Goal: Information Seeking & Learning: Learn about a topic

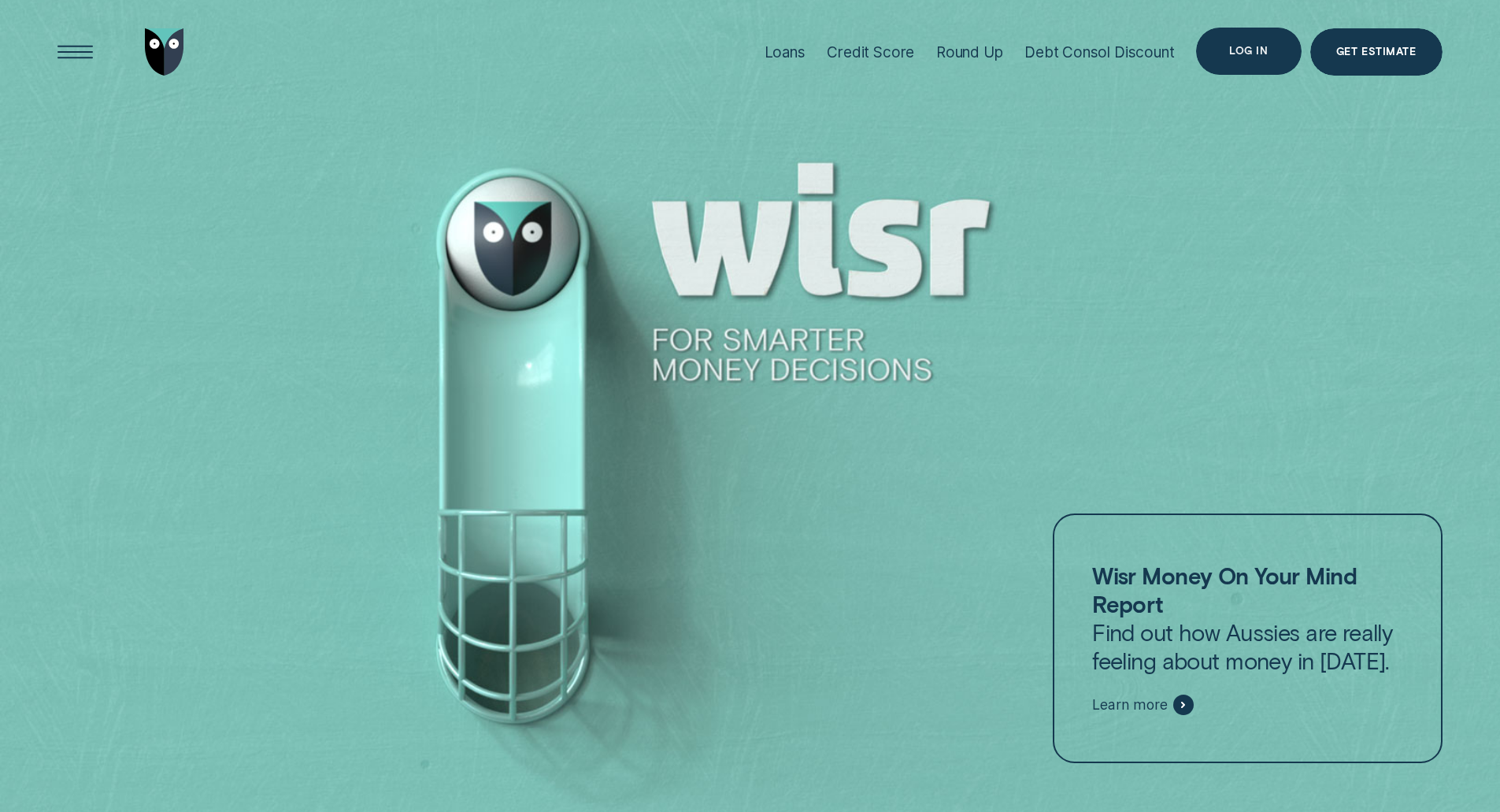
click at [1248, 71] on div "Log in" at bounding box center [1248, 51] width 105 height 47
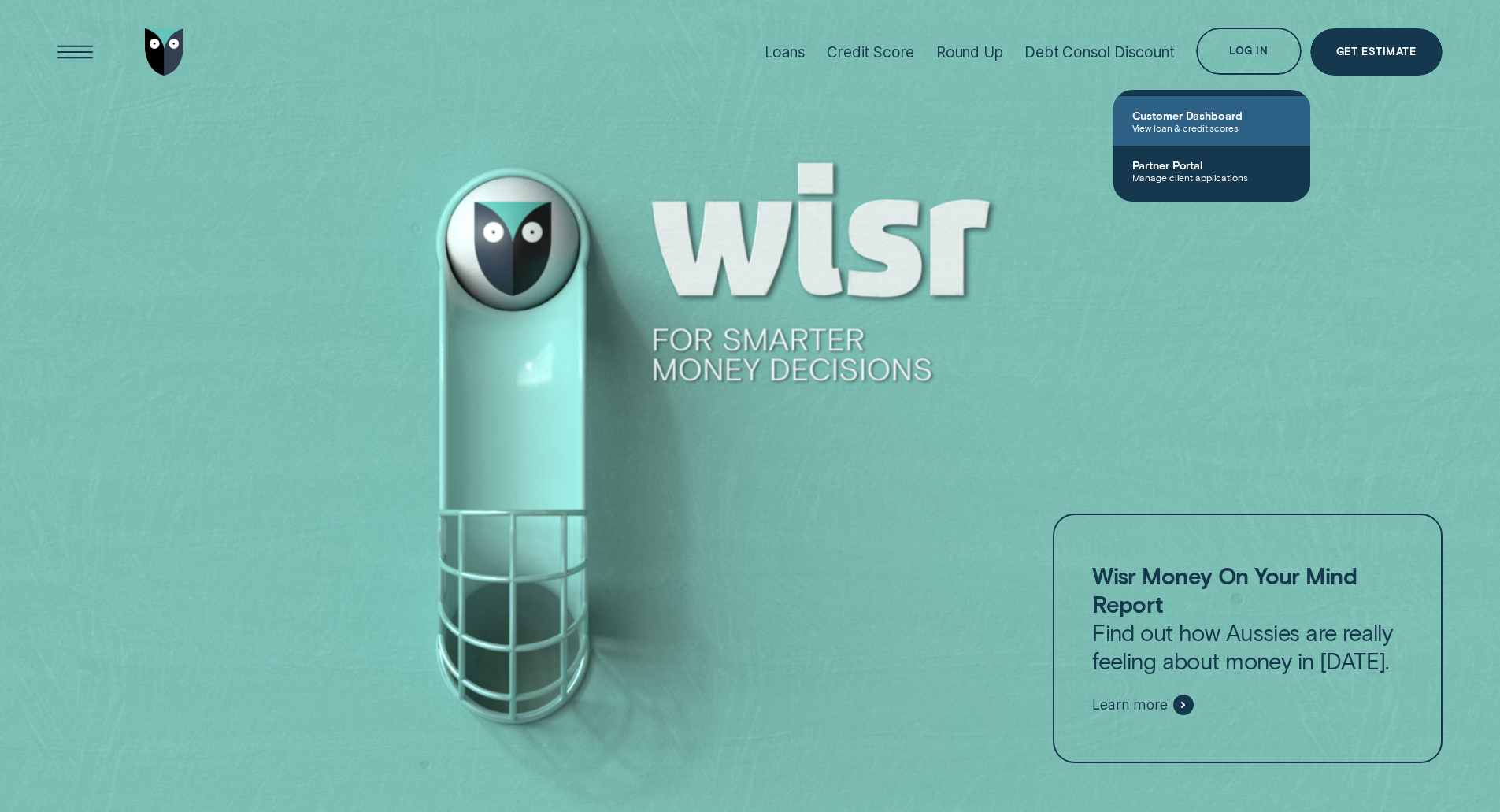
click at [1194, 123] on span "View loan & credit scores" at bounding box center [1212, 128] width 159 height 11
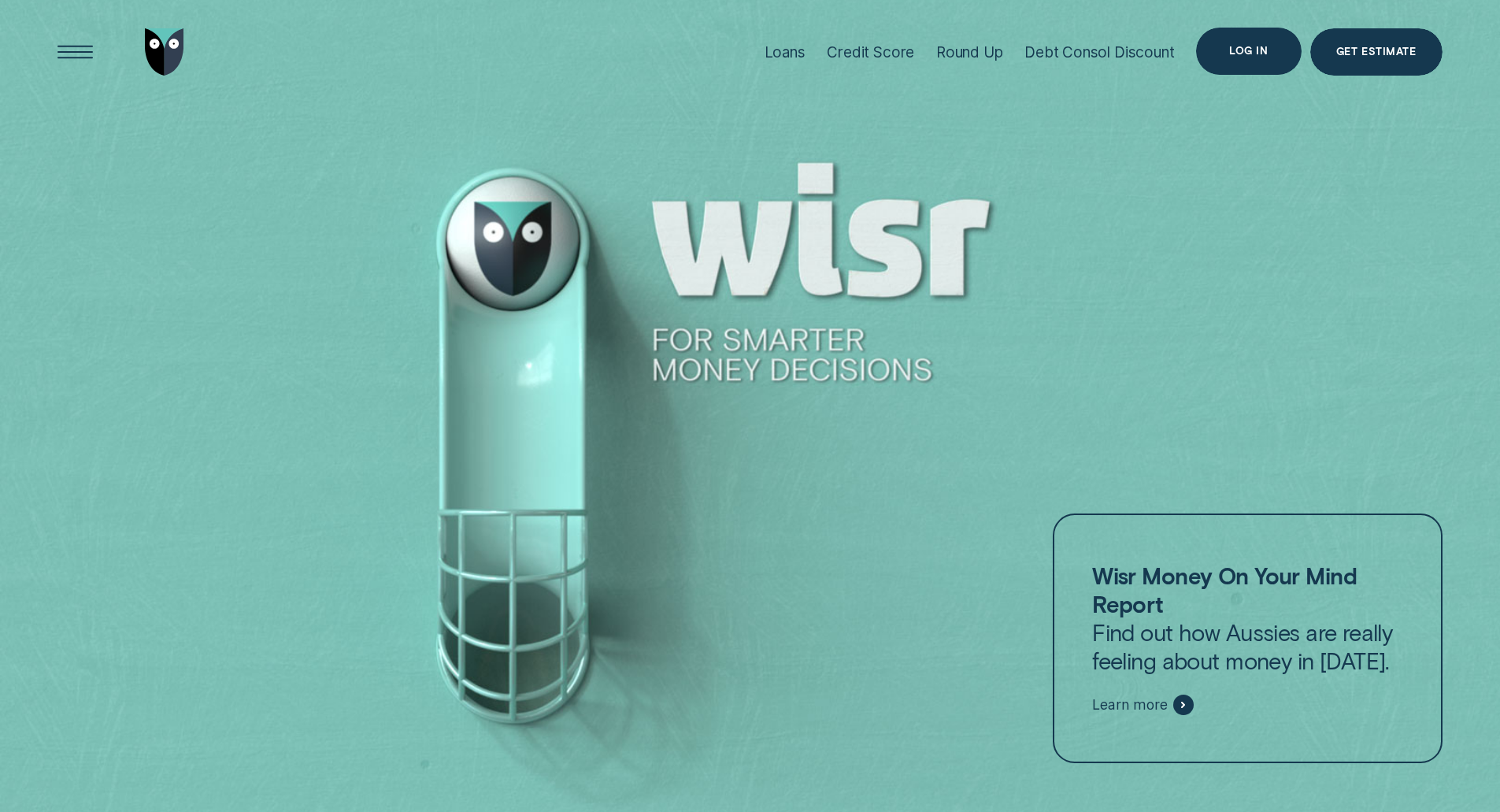
click at [1244, 47] on div "Log in" at bounding box center [1248, 51] width 39 height 9
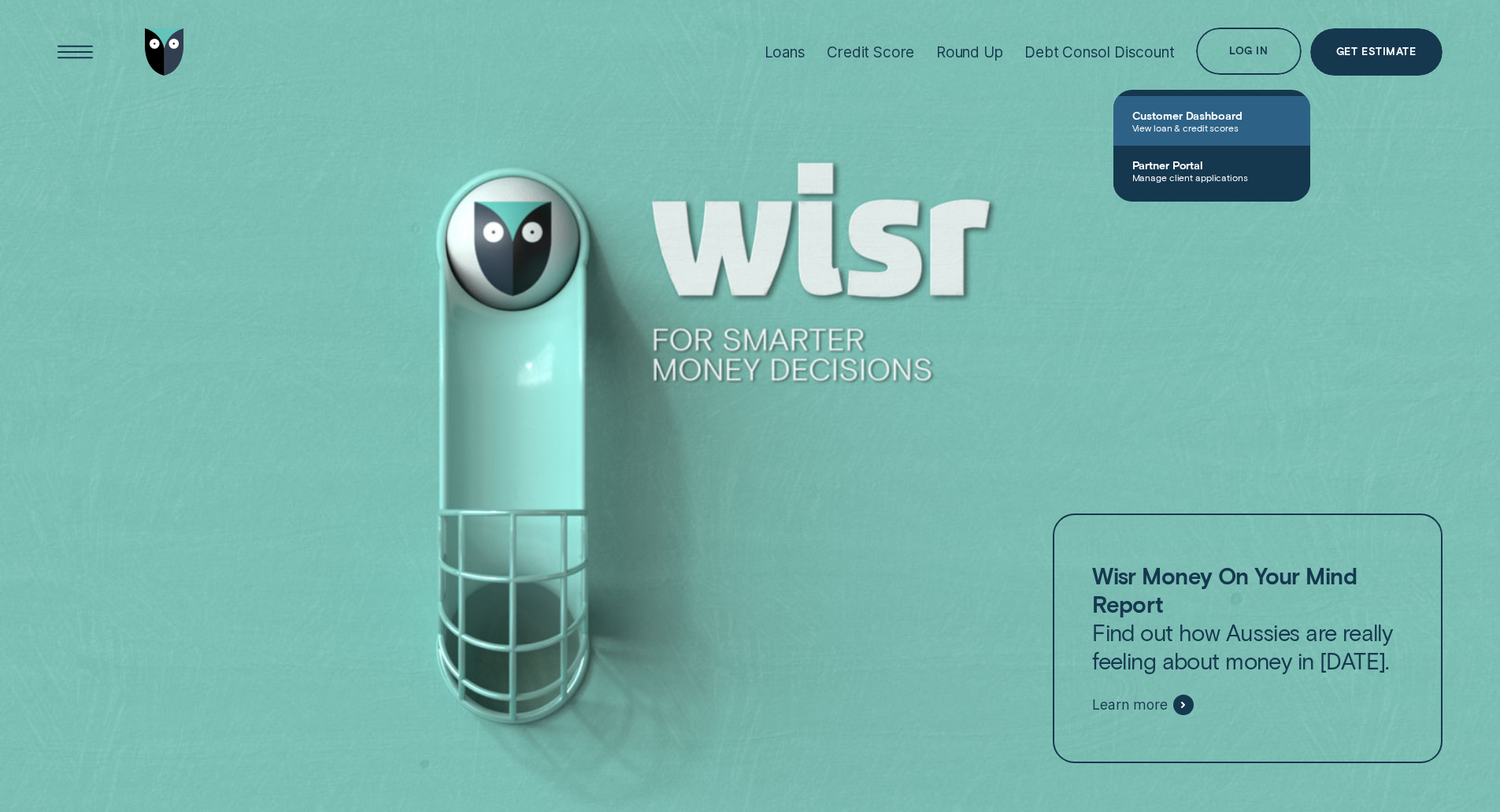
click at [1192, 110] on span "Customer Dashboard" at bounding box center [1212, 115] width 159 height 13
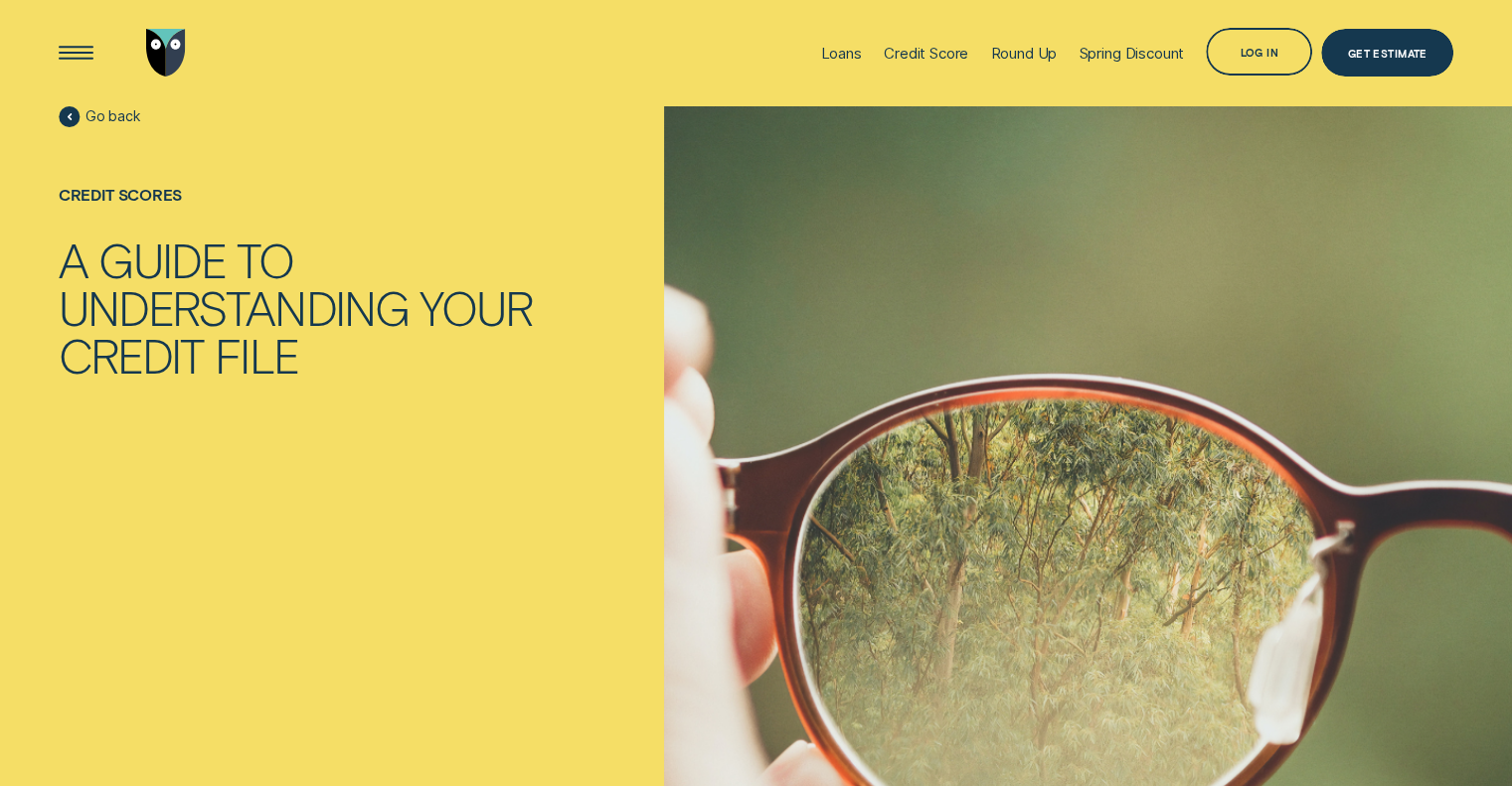
click at [217, 319] on div "Understanding" at bounding box center [233, 307] width 349 height 48
click at [887, 57] on div "Credit Score" at bounding box center [926, 53] width 85 height 19
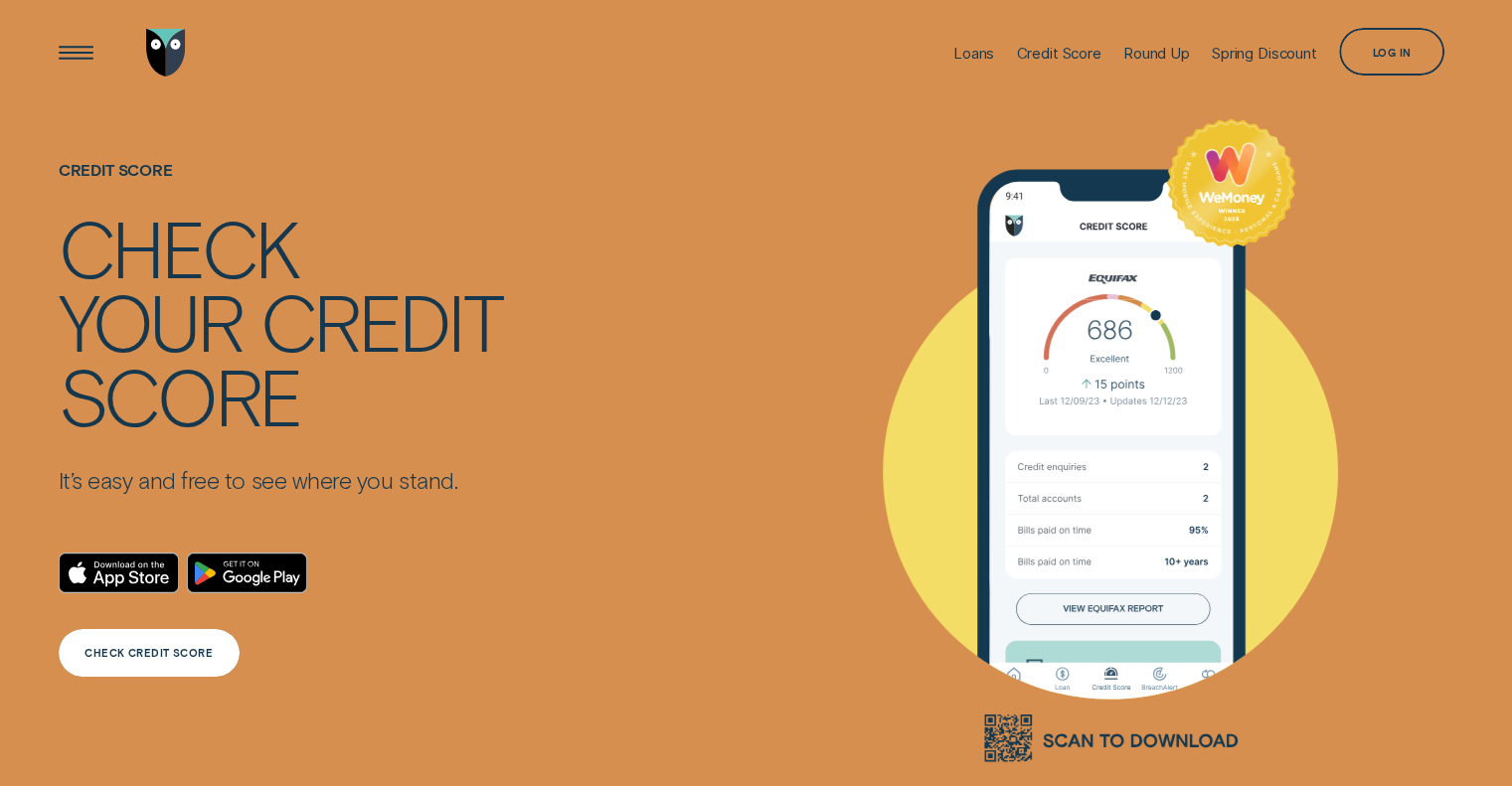
click at [159, 639] on div "CHECK CREDIT SCORE" at bounding box center [149, 653] width 181 height 48
